Goal: Use online tool/utility

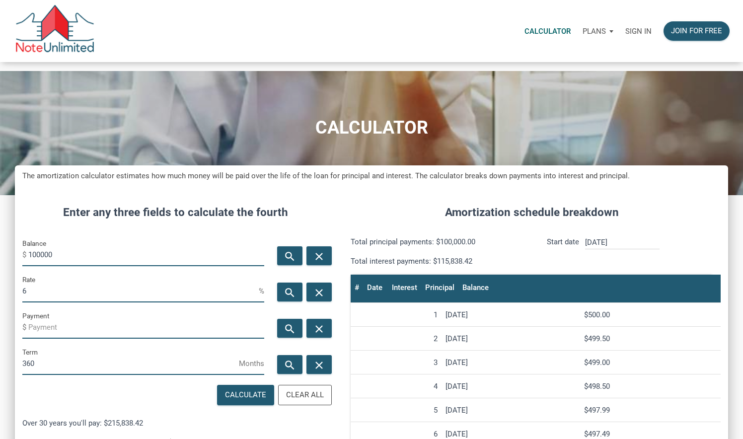
scroll to position [488, 713]
click at [31, 257] on input "100000" at bounding box center [146, 255] width 236 height 22
type input "236"
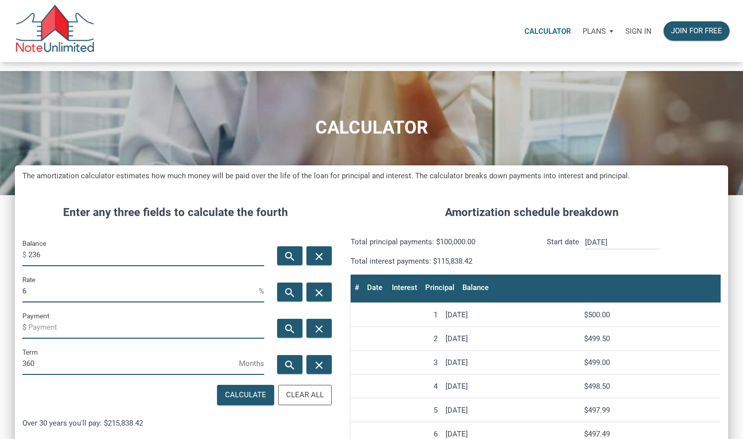
click at [645, 30] on p "Sign in" at bounding box center [638, 31] width 26 height 9
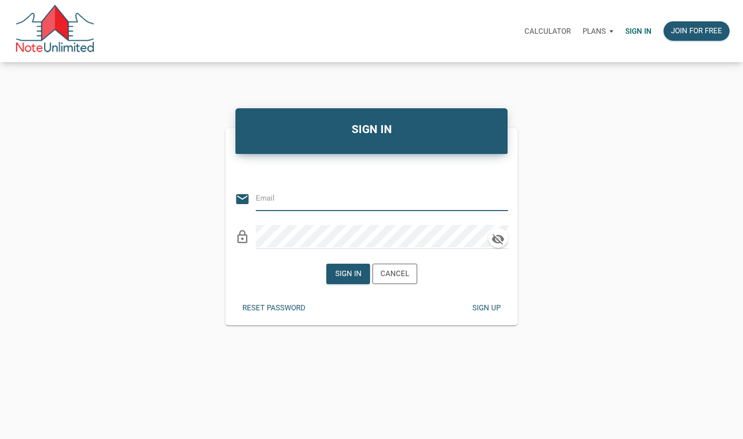
drag, startPoint x: 18, startPoint y: 179, endPoint x: 18, endPoint y: 201, distance: 22.3
click at [3, 185] on div "SIGN IN Or Be Classical email lock_outline Sign in Cancel Reset password Sign u…" at bounding box center [371, 215] width 743 height 219
click at [307, 205] on input "email" at bounding box center [374, 198] width 237 height 22
type input "[EMAIL_ADDRESS][DOMAIN_NAME]"
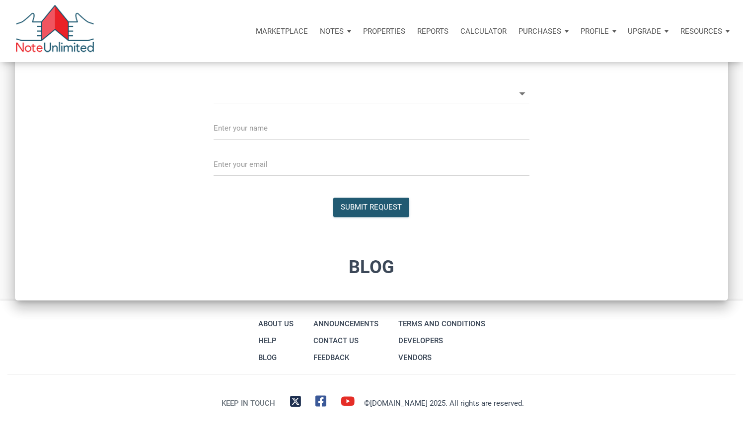
type input "Introduction to new features"
select select
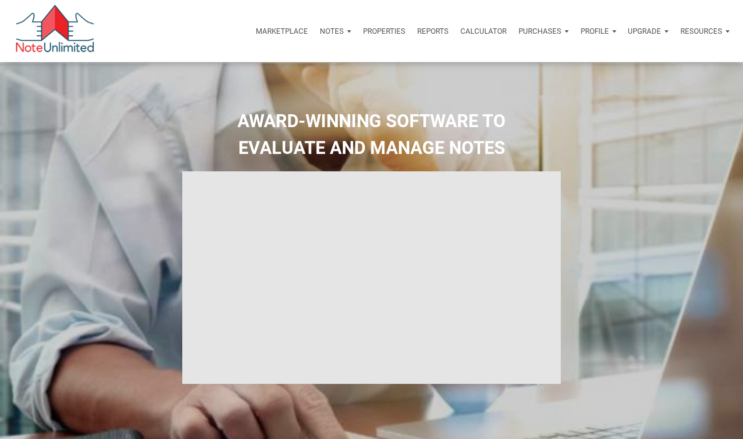
click at [488, 34] on p "Calculator" at bounding box center [483, 31] width 46 height 9
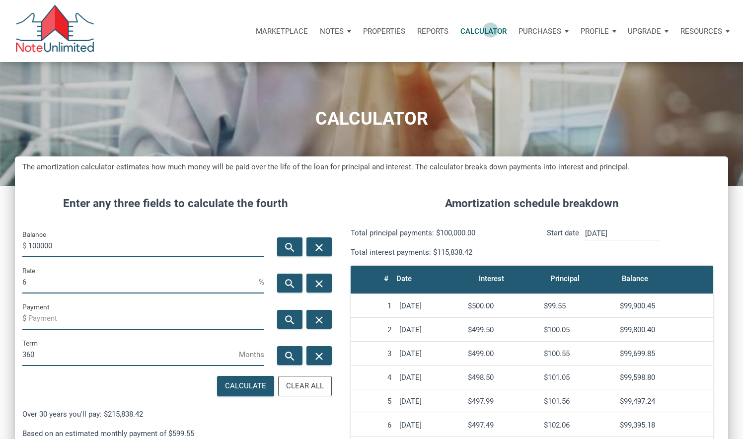
scroll to position [488, 713]
click at [38, 242] on input "100000" at bounding box center [146, 246] width 236 height 22
type input "236000"
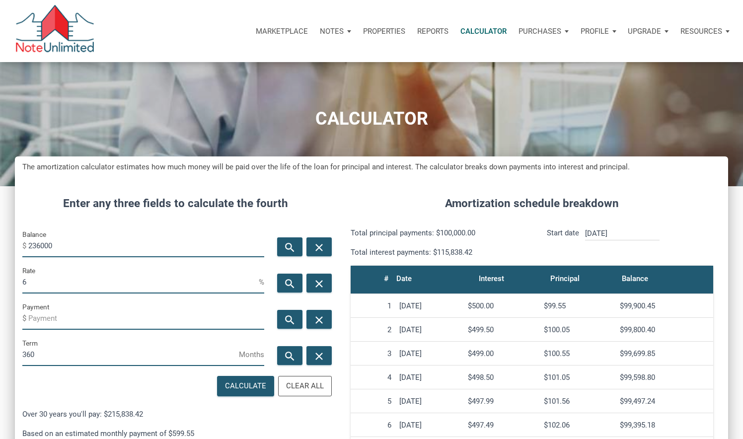
click at [39, 196] on div "Enter any three fields to calculate the fourth Balance $ 236000 search close Ra…" at bounding box center [175, 412] width 321 height 464
click at [52, 320] on input "Payment" at bounding box center [146, 318] width 236 height 22
click at [281, 314] on div "search" at bounding box center [289, 319] width 25 height 19
type input "-1414.94"
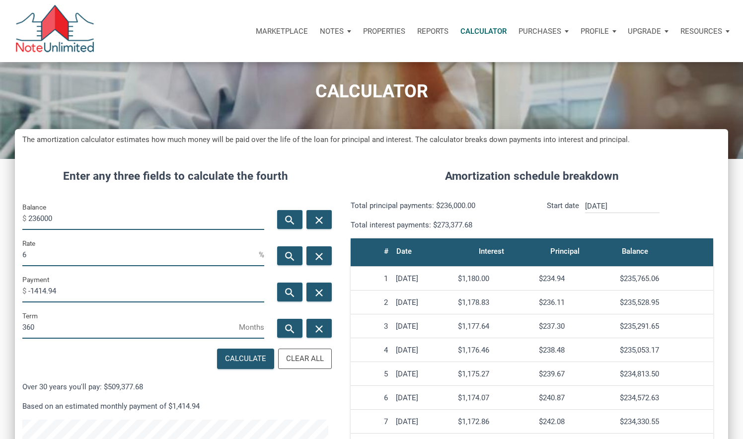
scroll to position [69, 0]
